Goal: Task Accomplishment & Management: Use online tool/utility

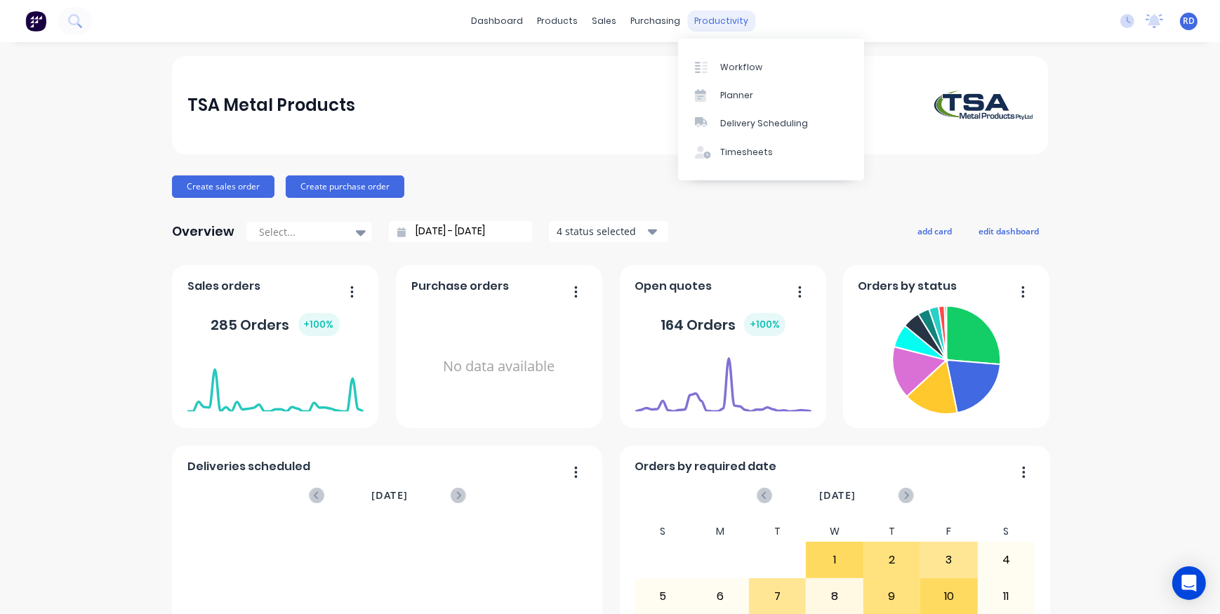
click at [711, 25] on div "productivity" at bounding box center [722, 21] width 68 height 21
click at [743, 65] on div "Workflow" at bounding box center [741, 67] width 42 height 13
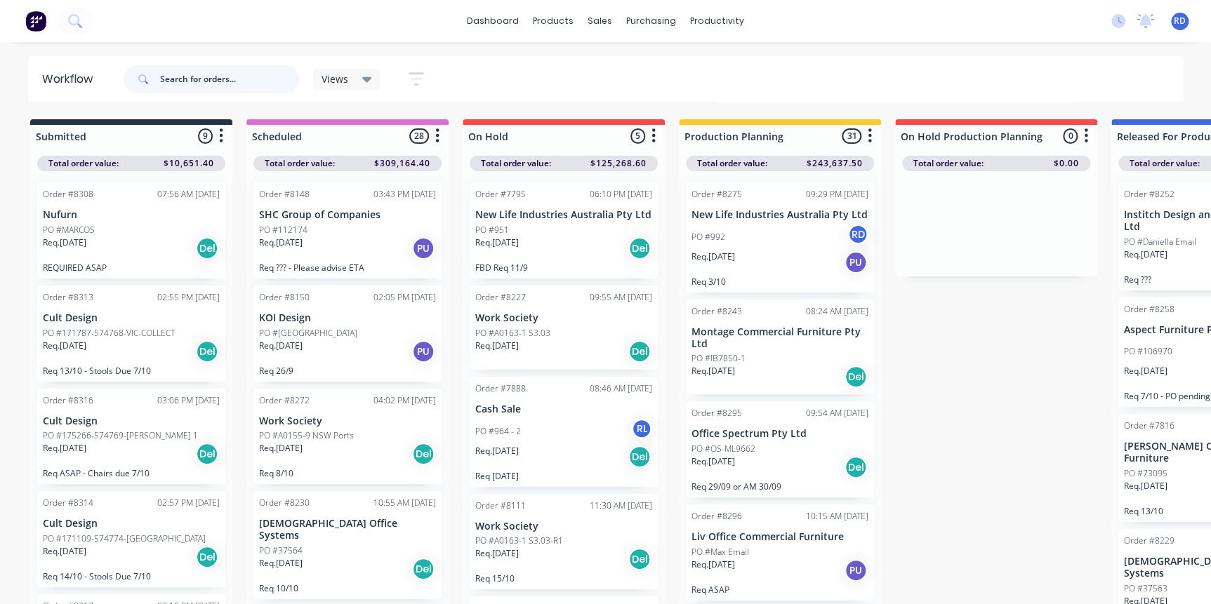
click at [217, 91] on input "text" at bounding box center [229, 79] width 139 height 28
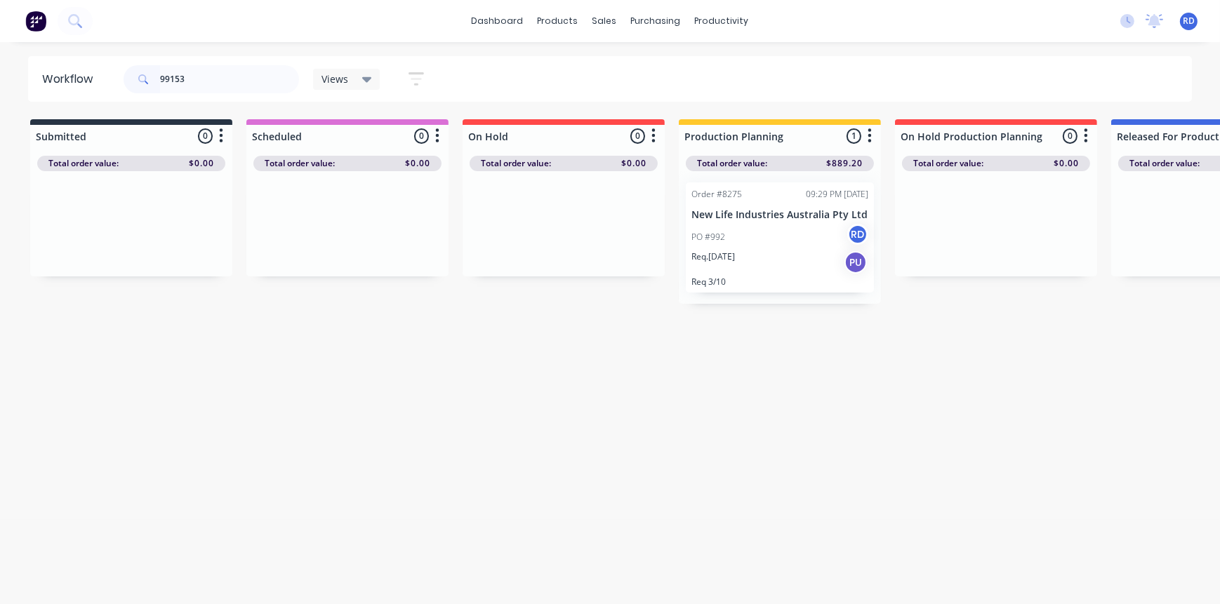
click at [807, 224] on div "PO #992 RD" at bounding box center [779, 237] width 177 height 27
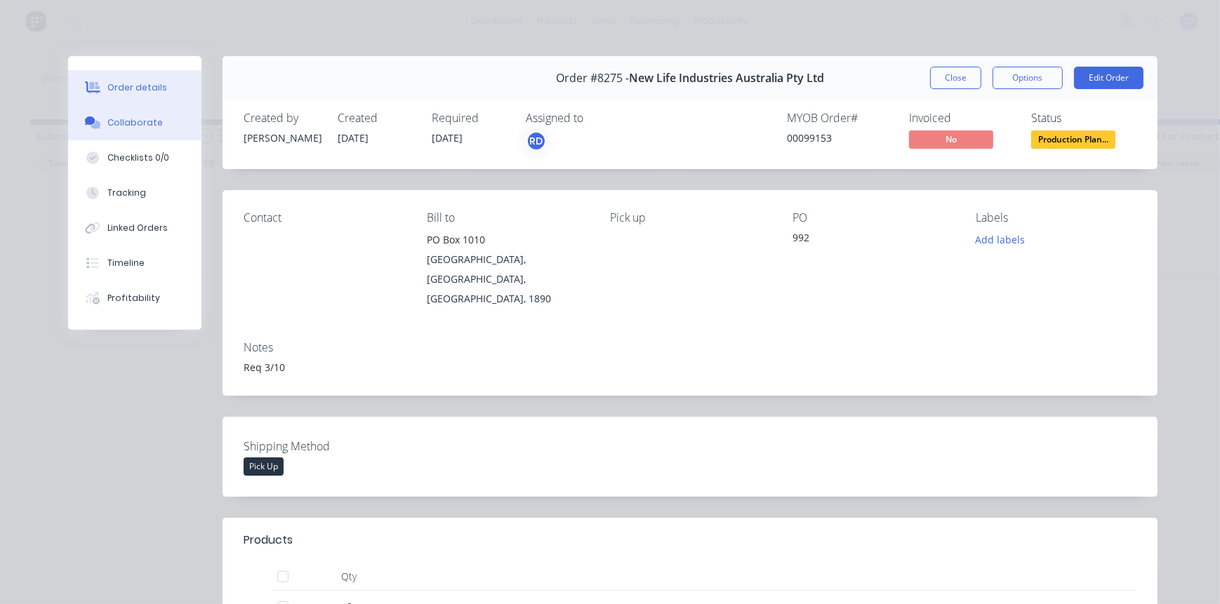
click at [125, 126] on div "Collaborate" at bounding box center [134, 123] width 55 height 13
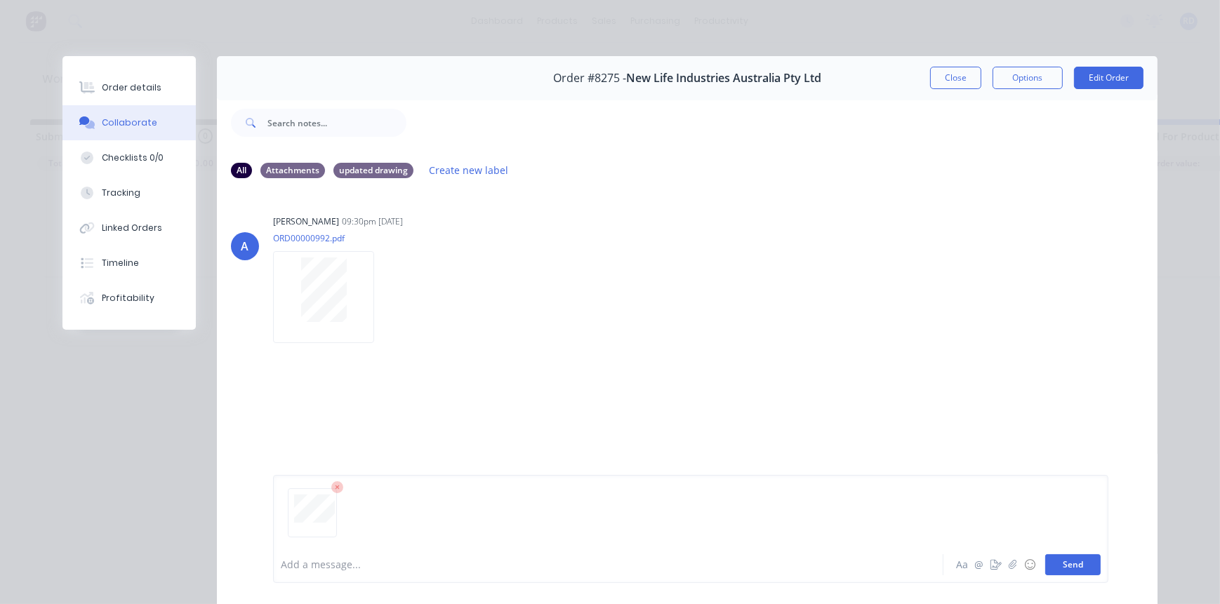
click at [1071, 564] on button "Send" at bounding box center [1072, 565] width 55 height 21
click at [953, 84] on button "Close" at bounding box center [955, 78] width 51 height 22
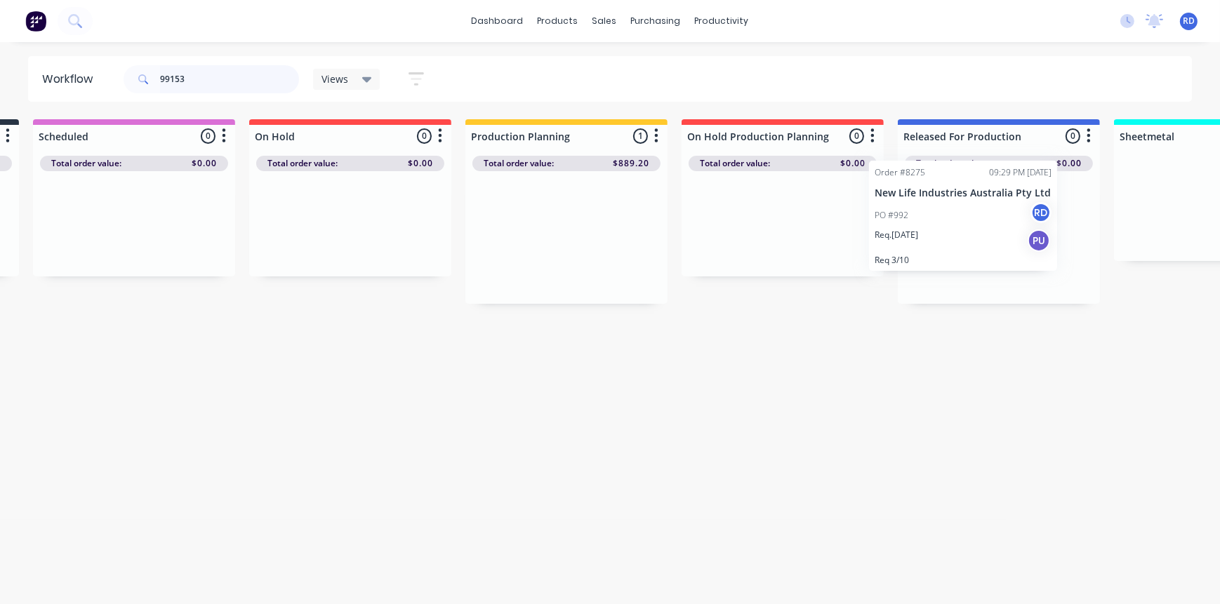
scroll to position [0, 226]
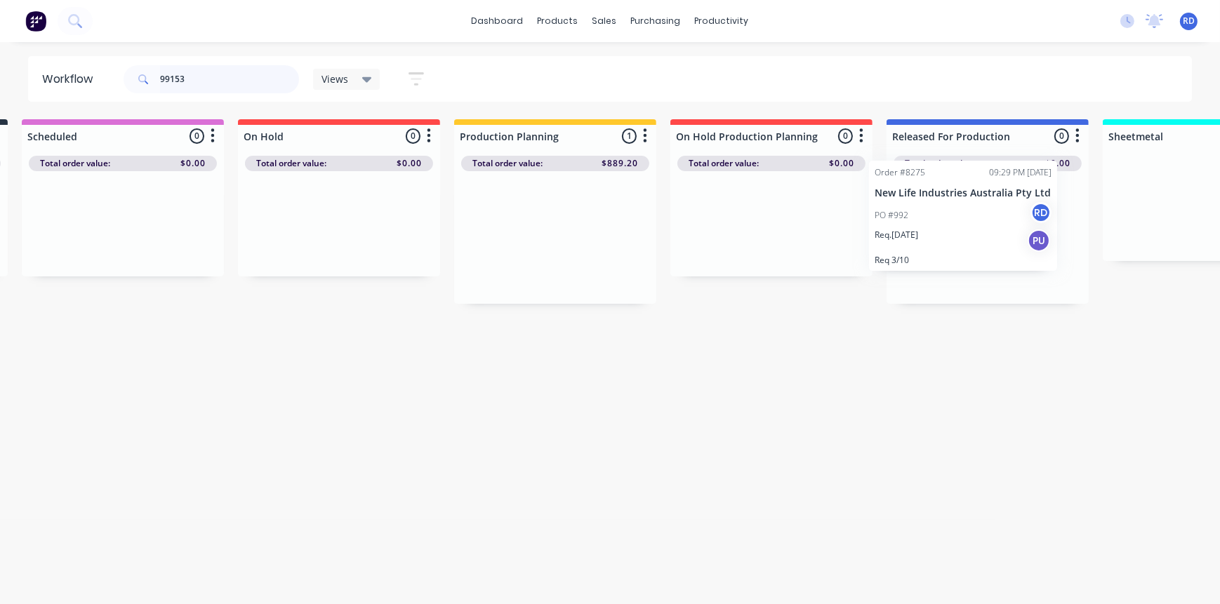
drag, startPoint x: 765, startPoint y: 219, endPoint x: 953, endPoint y: 210, distance: 187.7
click at [952, 199] on div "Submitted 0 Sort By Created date Required date Order number Customer name Most …" at bounding box center [1139, 211] width 2748 height 185
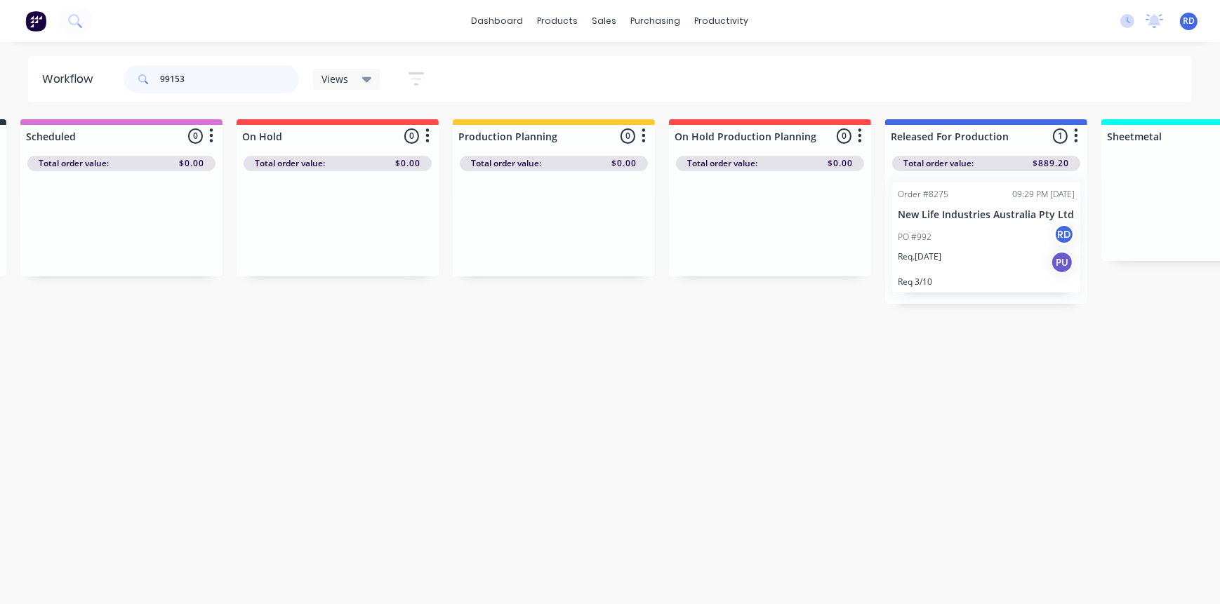
drag, startPoint x: 183, startPoint y: 81, endPoint x: 114, endPoint y: 81, distance: 68.8
click at [114, 81] on header "Workflow 99153 Views Save new view None (Default) edit Delivery edit Production…" at bounding box center [610, 79] width 1165 height 46
type input "98841"
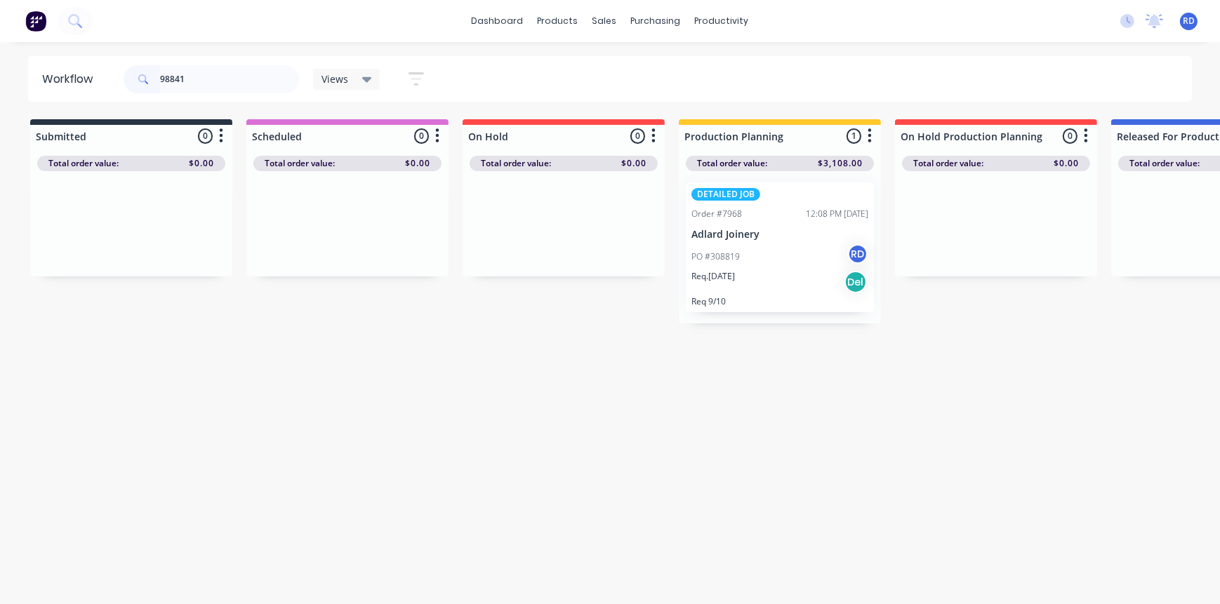
click at [708, 256] on p "PO #308819" at bounding box center [715, 257] width 48 height 13
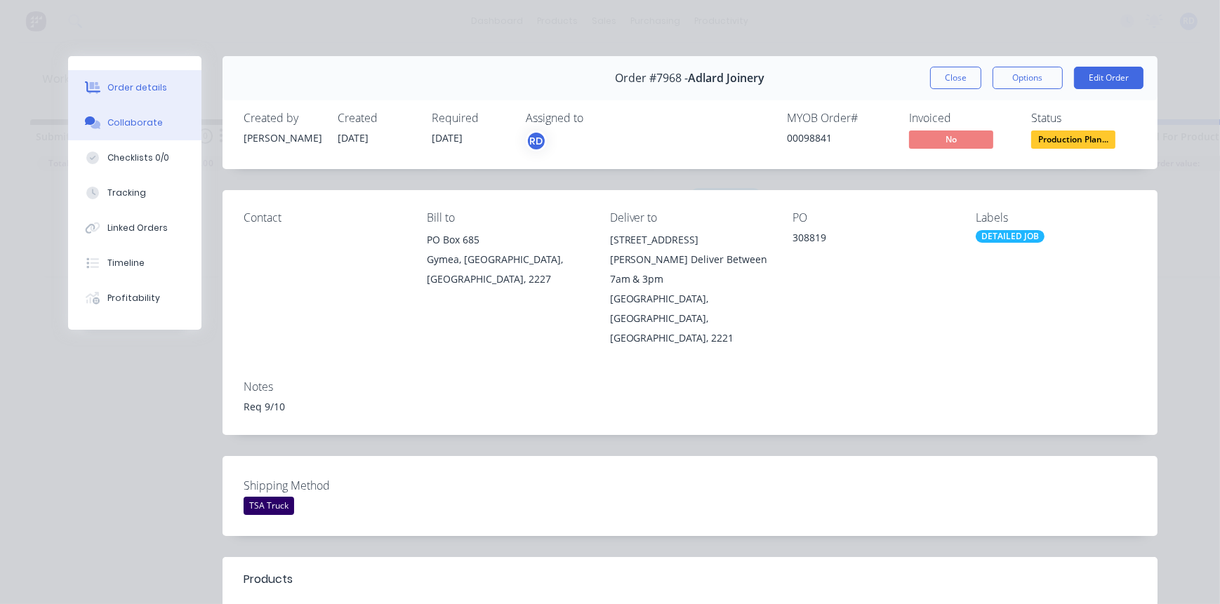
click at [159, 124] on button "Collaborate" at bounding box center [134, 122] width 133 height 35
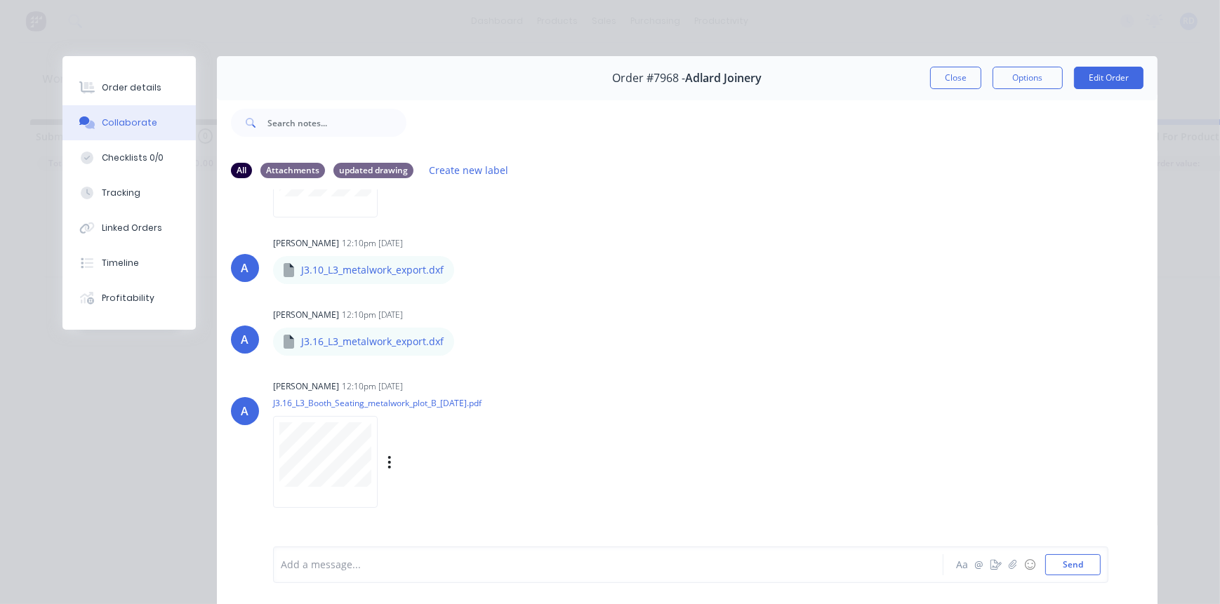
scroll to position [442, 0]
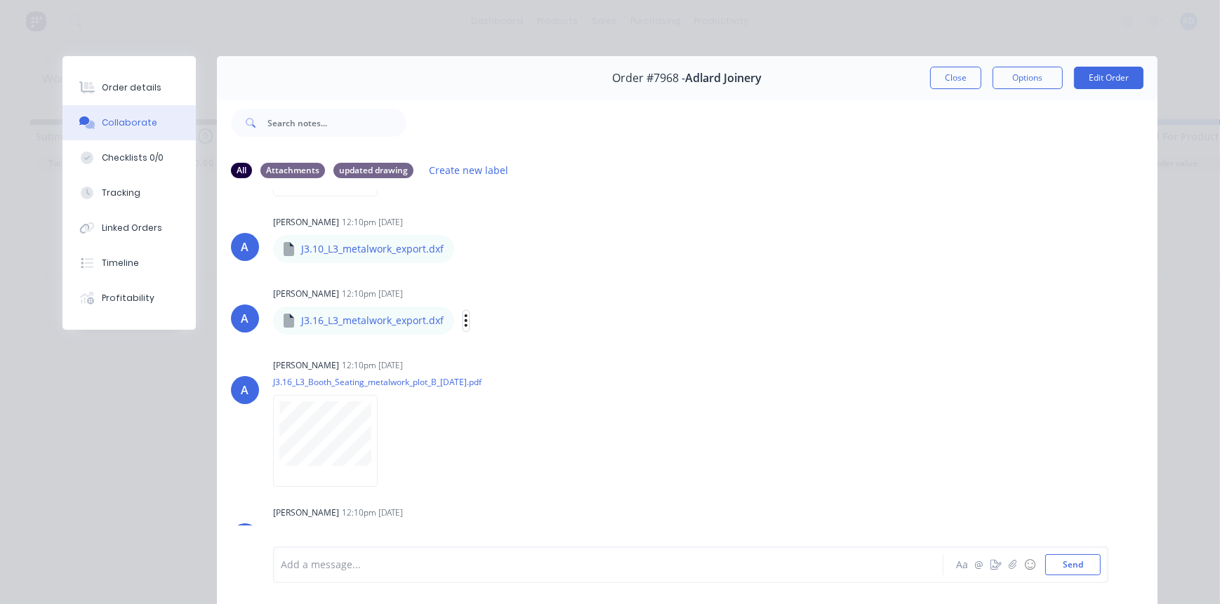
click at [464, 322] on icon "button" at bounding box center [466, 321] width 4 height 16
click at [501, 357] on button "Download" at bounding box center [558, 359] width 158 height 32
click at [951, 299] on div "A [PERSON_NAME] 12:10pm [DATE] J3.16_L3_metalwork_export.dxf J3.16_L3_metalwork…" at bounding box center [687, 309] width 941 height 51
click at [464, 252] on icon "button" at bounding box center [466, 249] width 4 height 16
click at [508, 283] on button "Download" at bounding box center [558, 286] width 158 height 32
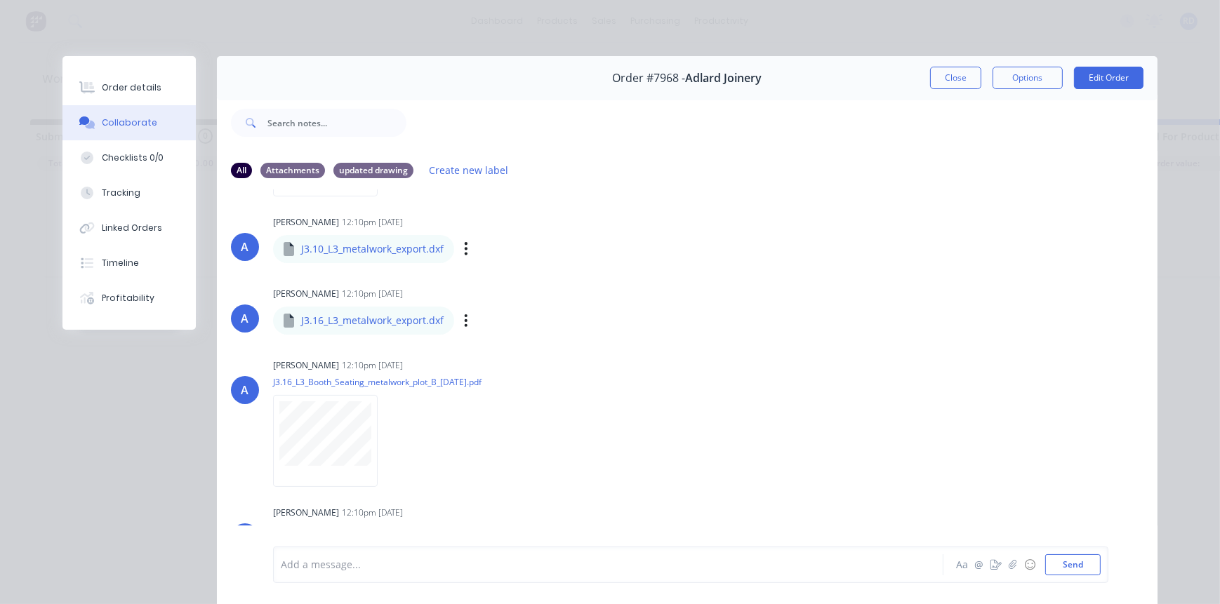
click at [1076, 286] on div "A [PERSON_NAME] 12:10pm [DATE] J3.16_L3_metalwork_export.dxf J3.16_L3_metalwork…" at bounding box center [687, 309] width 941 height 51
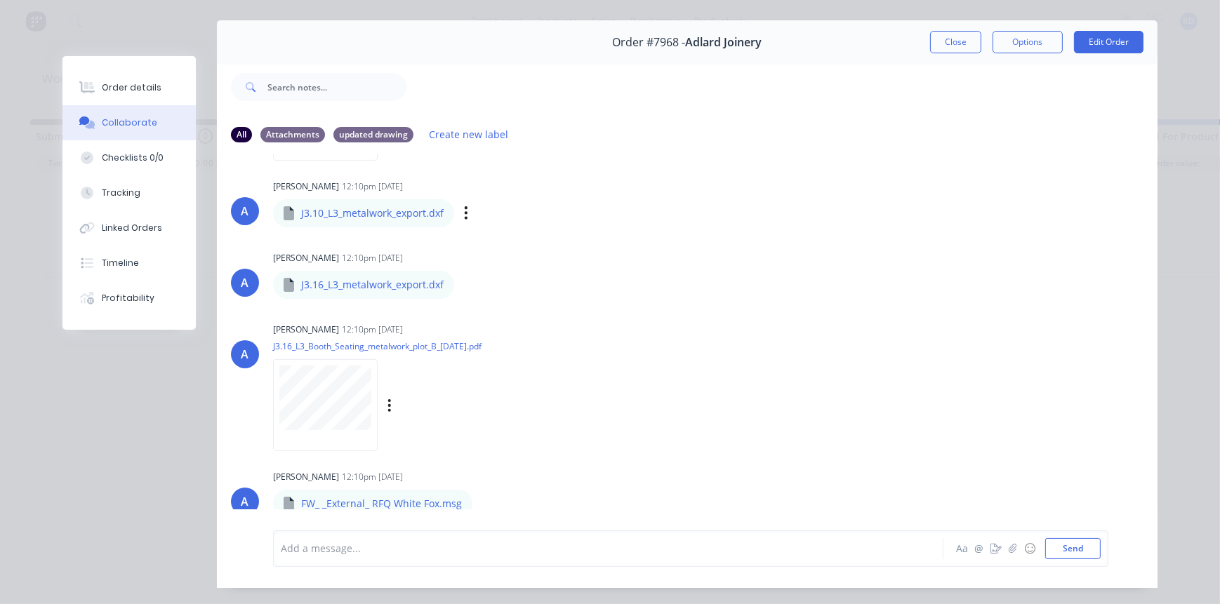
scroll to position [72, 0]
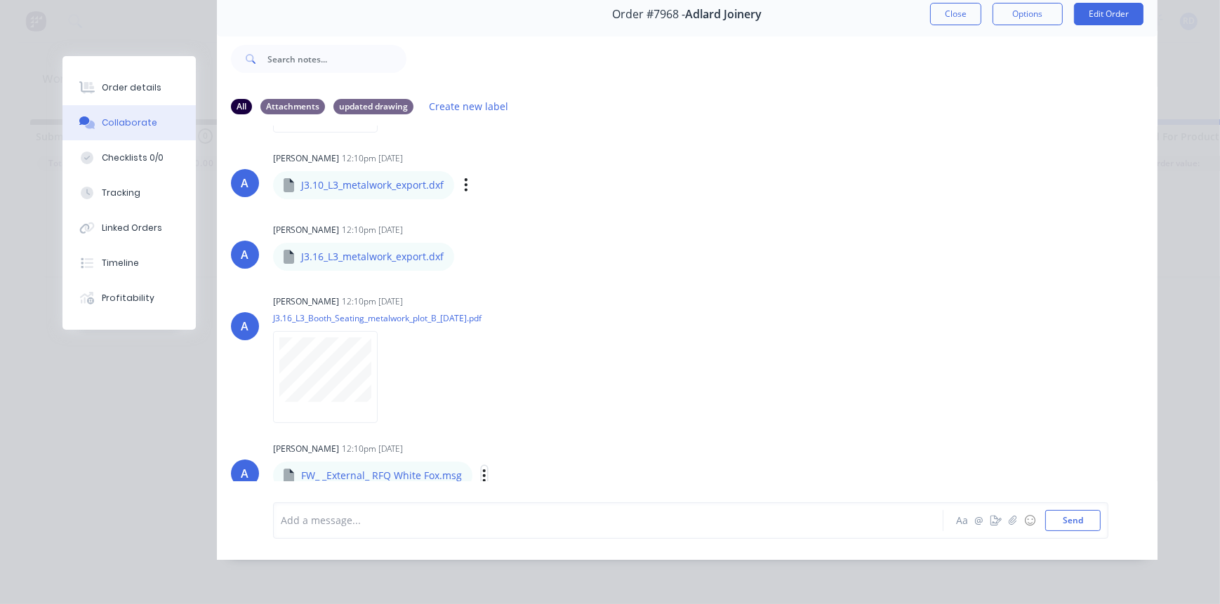
click at [483, 471] on icon "button" at bounding box center [484, 476] width 3 height 13
click at [537, 469] on button "Download" at bounding box center [577, 472] width 158 height 32
